Goal: Understand process/instructions: Learn how to perform a task or action

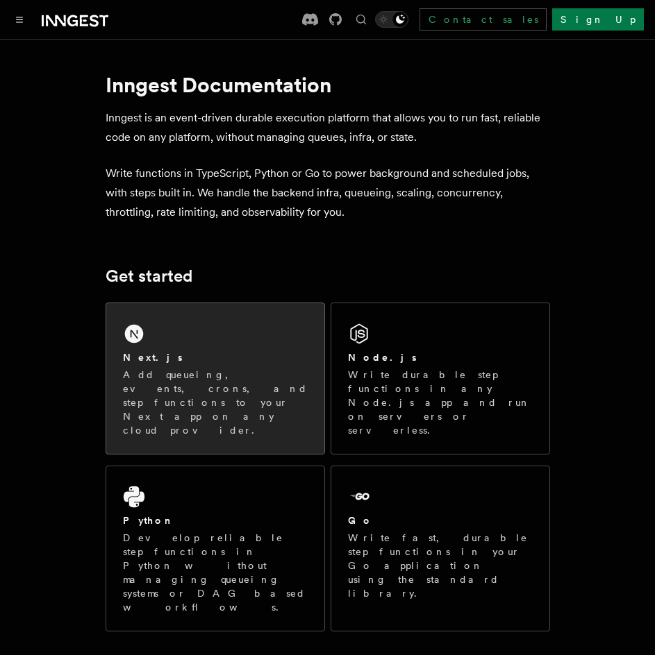
click at [169, 352] on div "Next.js" at bounding box center [215, 358] width 185 height 15
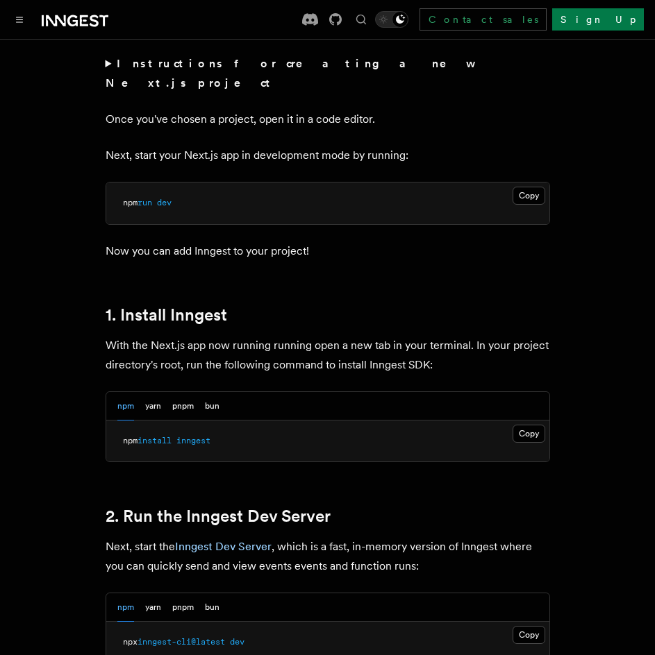
scroll to position [577, 0]
click at [521, 424] on button "Copy Copied" at bounding box center [528, 433] width 33 height 18
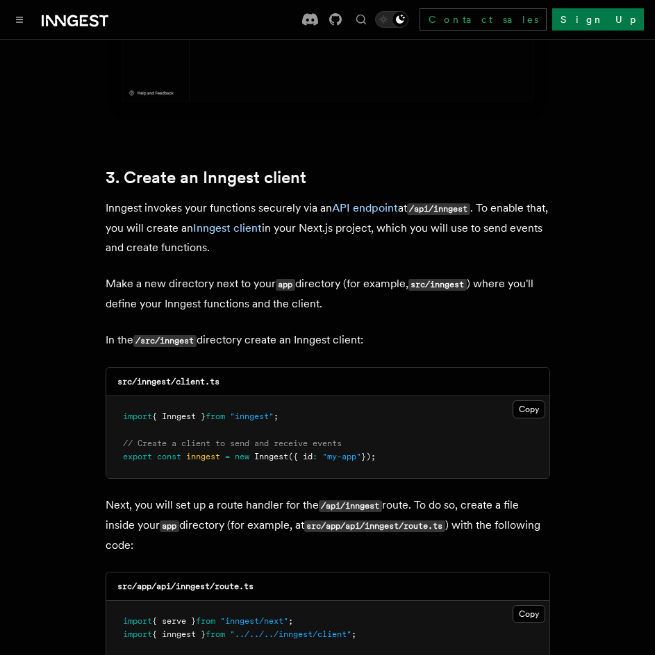
scroll to position [1533, 0]
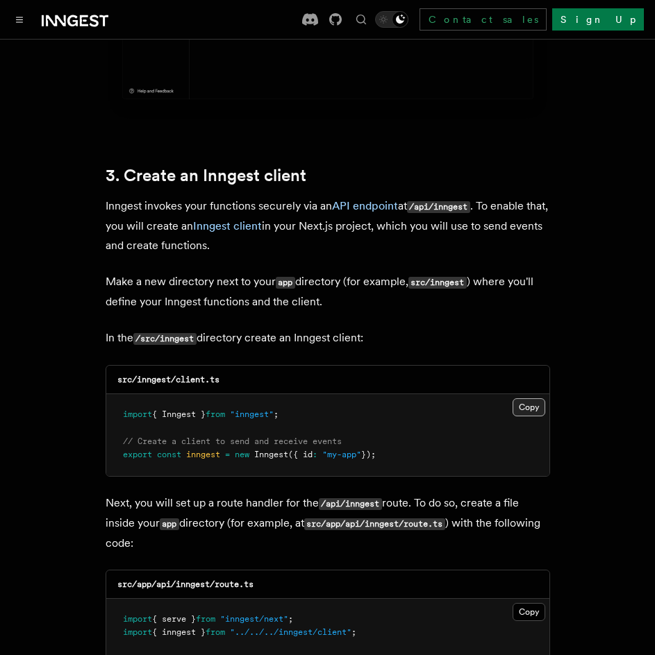
click at [524, 399] on button "Copy Copied" at bounding box center [528, 408] width 33 height 18
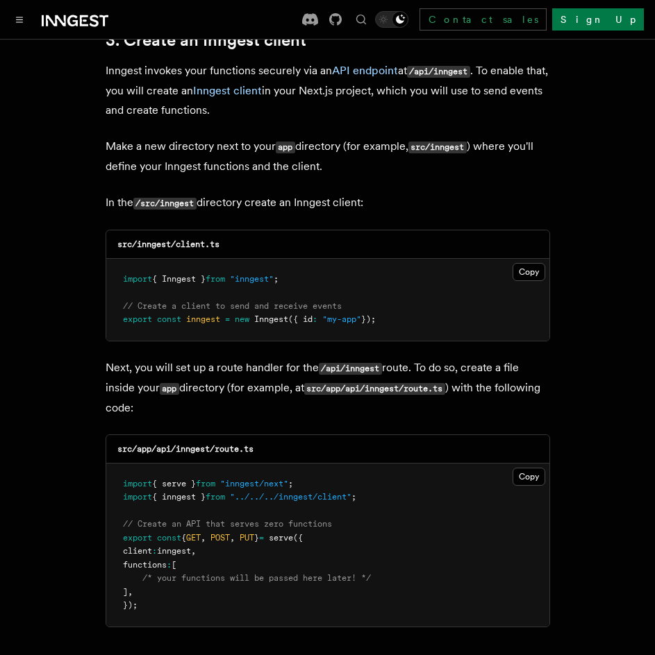
scroll to position [1712, 0]
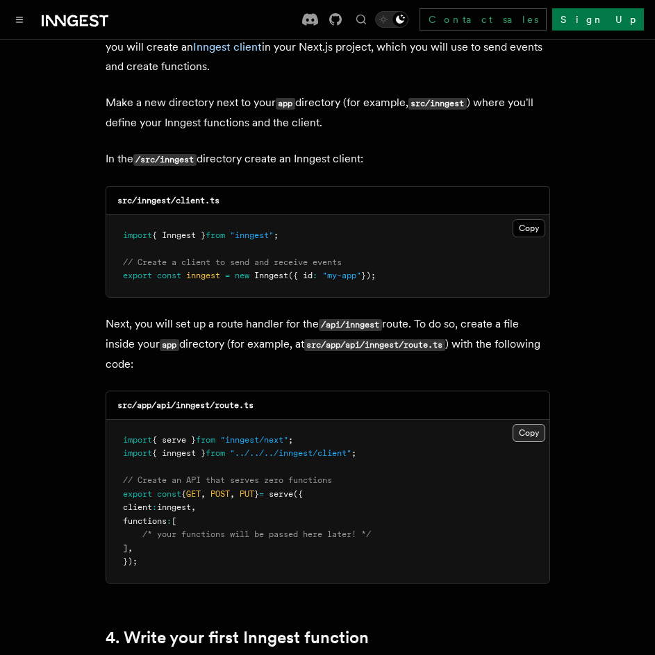
click at [529, 424] on button "Copy Copied" at bounding box center [528, 433] width 33 height 18
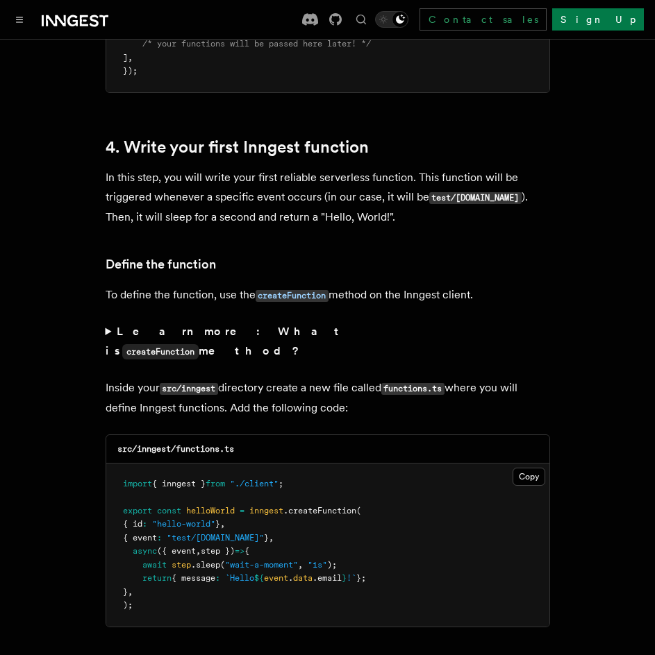
scroll to position [2203, 0]
click at [525, 467] on button "Copy Copied" at bounding box center [528, 476] width 33 height 18
